Goal: Book appointment/travel/reservation

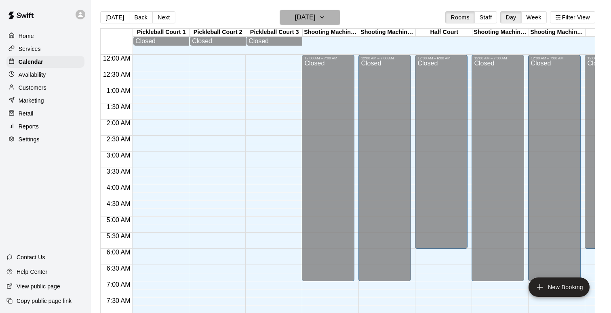
click at [315, 21] on h6 "[DATE]" at bounding box center [304, 17] width 21 height 11
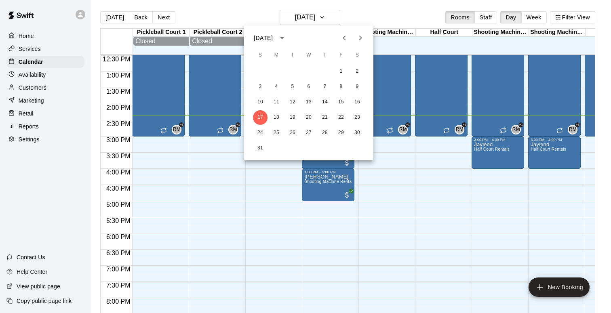
click at [361, 40] on icon "Next month" at bounding box center [360, 38] width 10 height 10
click at [315, 14] on div at bounding box center [305, 156] width 611 height 313
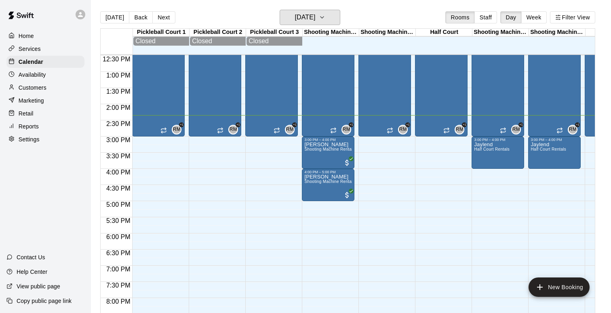
click at [328, 16] on button "[DATE]" at bounding box center [310, 17] width 61 height 15
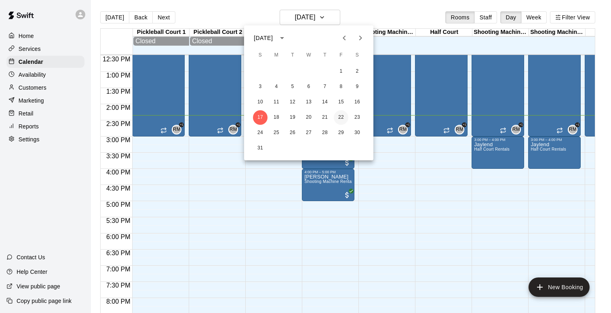
click at [342, 114] on button "22" at bounding box center [341, 117] width 15 height 15
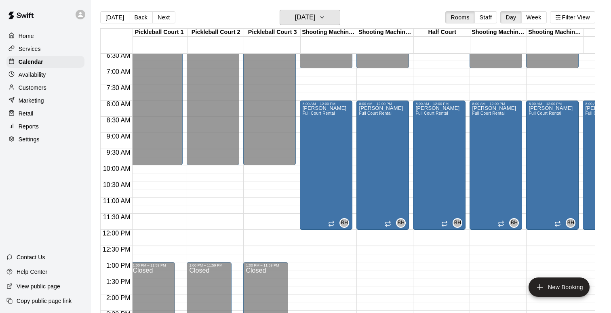
scroll to position [197, 2]
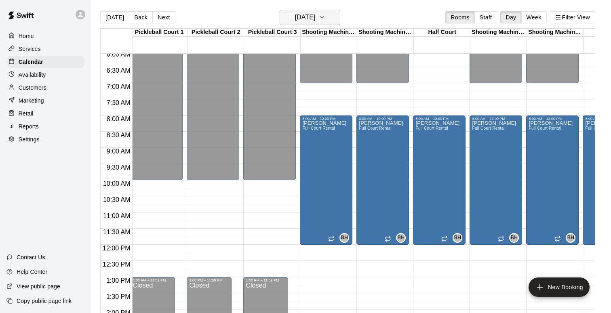
click at [325, 21] on icon "button" at bounding box center [322, 18] width 6 height 10
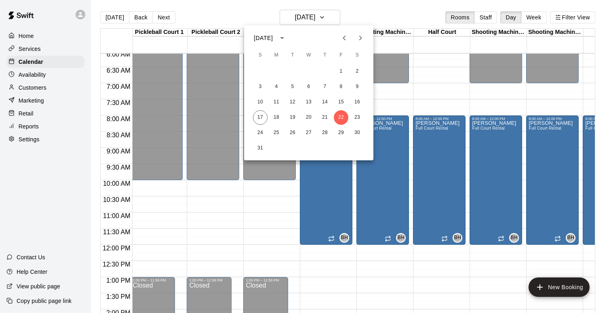
click at [359, 35] on icon "Next month" at bounding box center [360, 38] width 10 height 10
click at [284, 117] on div "21 22 23 24 25 26 27" at bounding box center [308, 117] width 129 height 15
click at [276, 118] on button "22" at bounding box center [276, 117] width 15 height 15
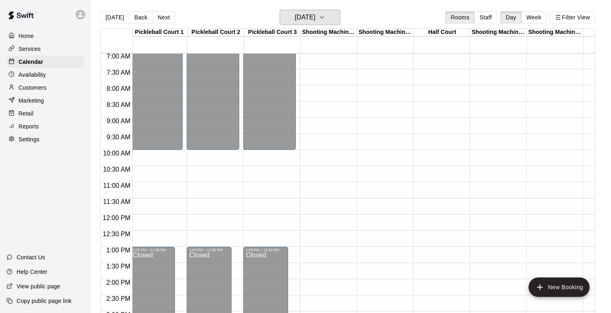
scroll to position [223, 2]
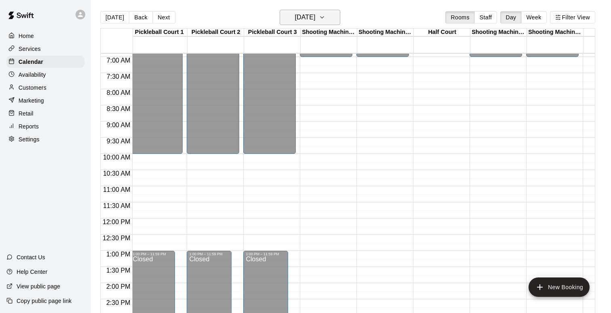
click at [325, 18] on icon "button" at bounding box center [322, 18] width 6 height 10
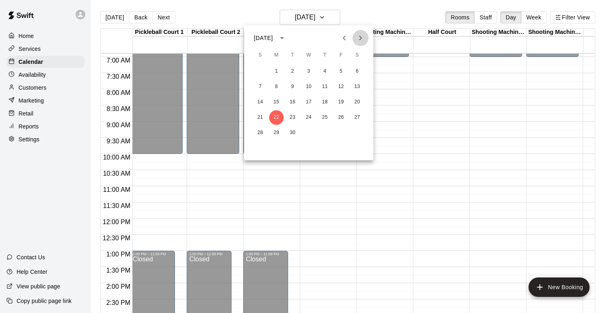
click at [362, 38] on icon "Next month" at bounding box center [360, 38] width 10 height 10
click at [310, 121] on button "22" at bounding box center [308, 117] width 15 height 15
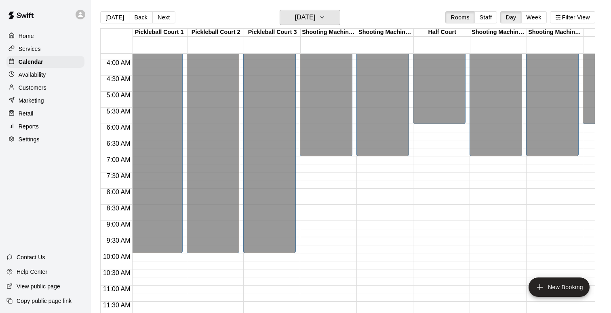
scroll to position [41, 2]
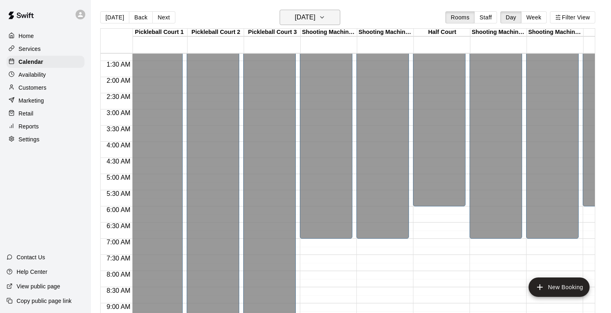
click at [332, 16] on button "[DATE]" at bounding box center [310, 17] width 61 height 15
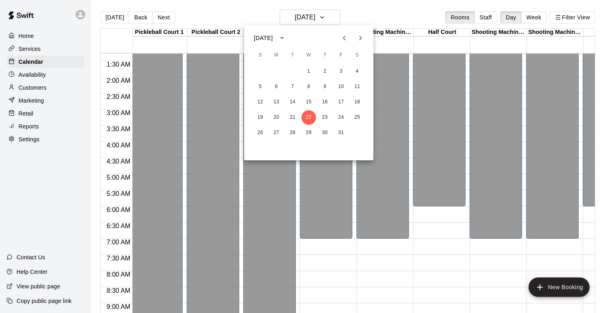
click at [357, 39] on icon "Next month" at bounding box center [360, 38] width 10 height 10
click at [358, 118] on button "22" at bounding box center [357, 117] width 15 height 15
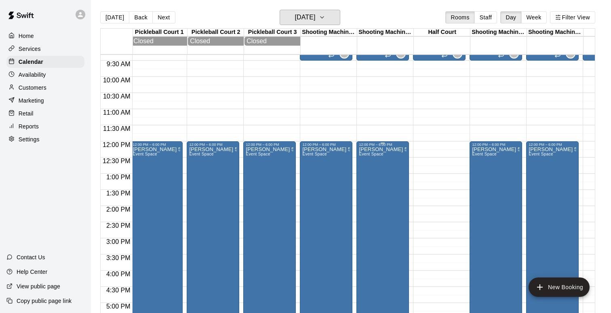
scroll to position [299, 2]
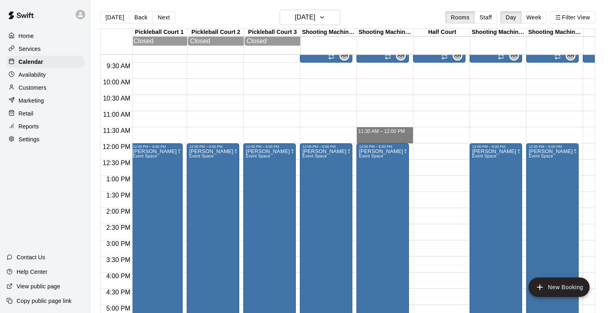
drag, startPoint x: 373, startPoint y: 130, endPoint x: 374, endPoint y: 141, distance: 11.8
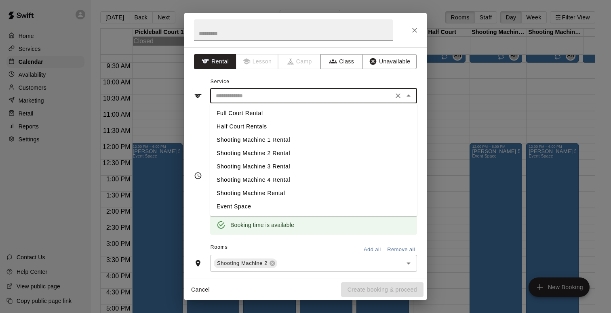
click at [309, 97] on input "text" at bounding box center [301, 96] width 178 height 10
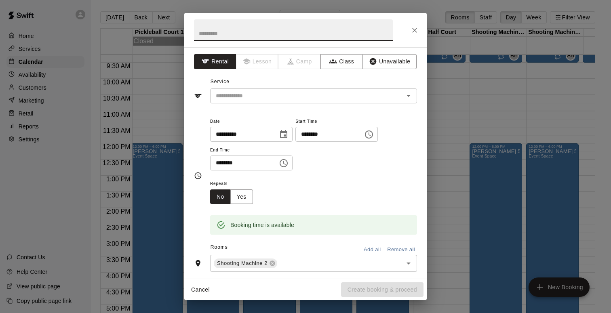
click at [254, 40] on input "text" at bounding box center [293, 29] width 199 height 21
click at [391, 63] on button "Unavailable" at bounding box center [389, 61] width 54 height 15
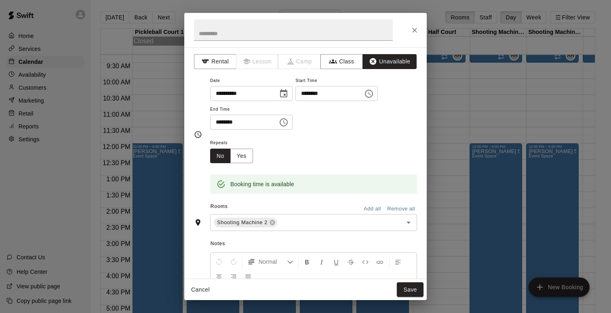
click at [391, 208] on button "Remove all" at bounding box center [401, 209] width 32 height 13
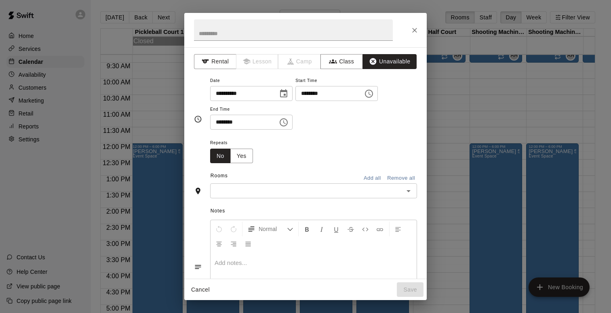
click at [378, 177] on button "Add all" at bounding box center [372, 178] width 26 height 13
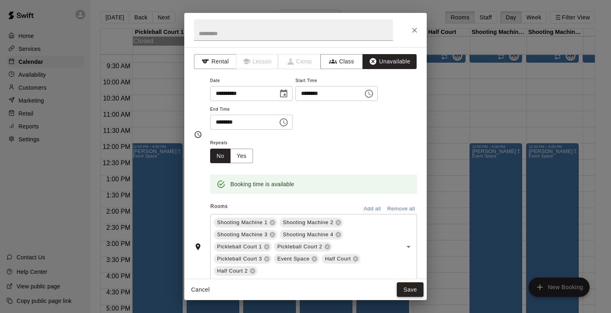
click at [407, 290] on button "Save" at bounding box center [410, 289] width 27 height 15
